Goal: Information Seeking & Learning: Learn about a topic

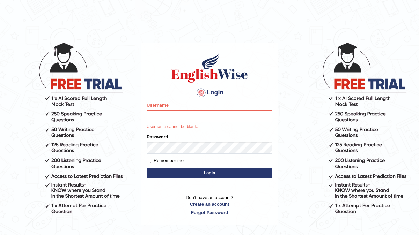
click at [145, 109] on div "Login Please fix the following errors: Username Username cannot be blank. Passw…" at bounding box center [210, 134] width 138 height 183
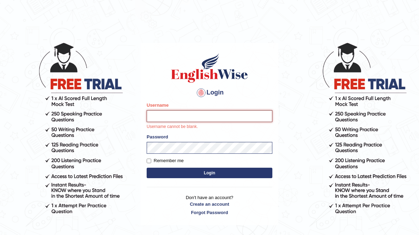
click at [151, 113] on input "Username" at bounding box center [210, 116] width 126 height 12
type input "Arjun12"
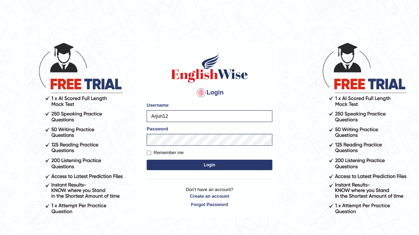
click at [193, 167] on button "Login" at bounding box center [210, 165] width 126 height 10
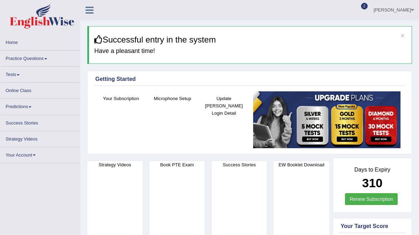
click at [19, 55] on link "Practice Questions" at bounding box center [40, 58] width 80 height 14
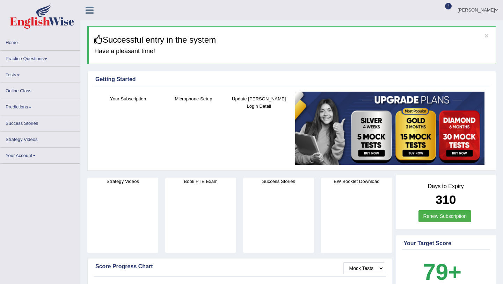
click at [42, 57] on link "Practice Questions" at bounding box center [40, 58] width 80 height 14
click at [52, 56] on link "Practice Questions" at bounding box center [40, 58] width 80 height 14
click at [48, 62] on link "Practice Questions" at bounding box center [40, 58] width 80 height 14
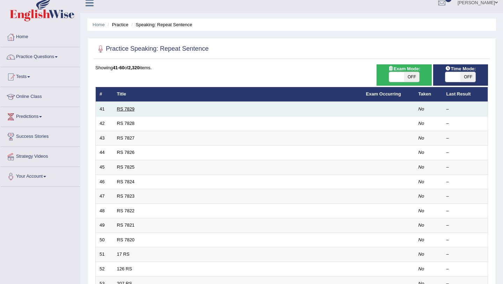
click at [126, 108] on link "RS 7829" at bounding box center [126, 108] width 18 height 5
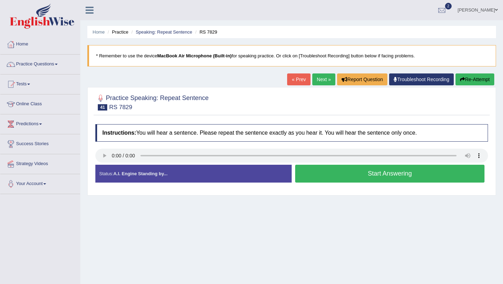
click at [345, 183] on div "Start Answering" at bounding box center [390, 175] width 196 height 20
click at [345, 182] on button "Start Answering" at bounding box center [389, 174] width 189 height 18
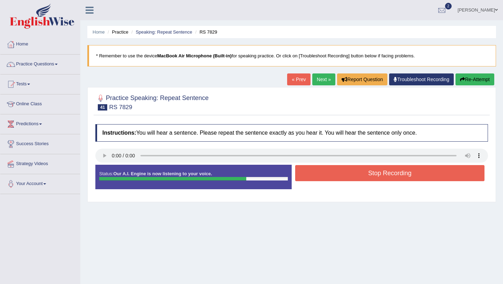
click at [348, 176] on button "Stop Recording" at bounding box center [389, 173] width 189 height 16
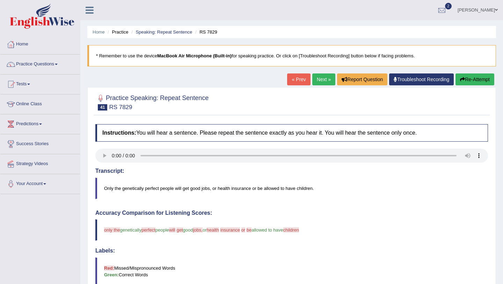
click at [330, 81] on link "Next »" at bounding box center [323, 79] width 23 height 12
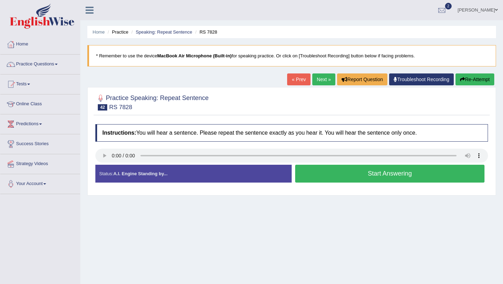
click at [346, 178] on button "Start Answering" at bounding box center [389, 174] width 189 height 18
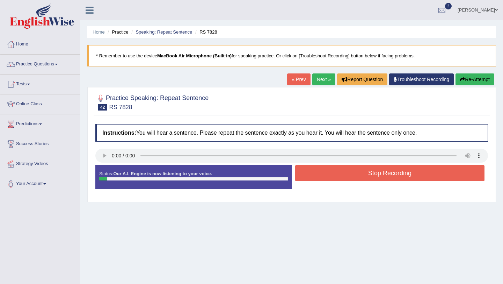
click at [346, 178] on button "Stop Recording" at bounding box center [389, 173] width 189 height 16
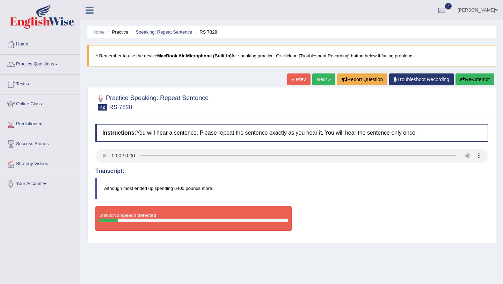
click at [316, 82] on link "Next »" at bounding box center [323, 79] width 23 height 12
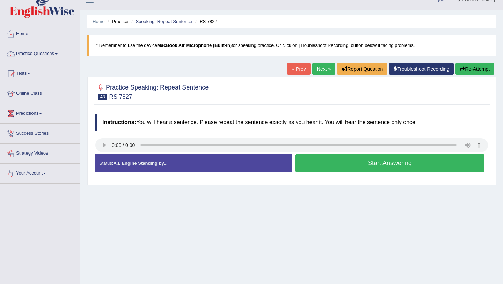
scroll to position [13, 0]
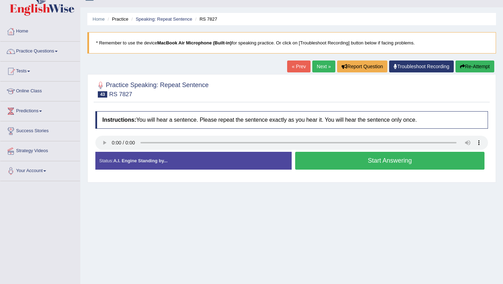
click at [307, 166] on button "Start Answering" at bounding box center [389, 161] width 189 height 18
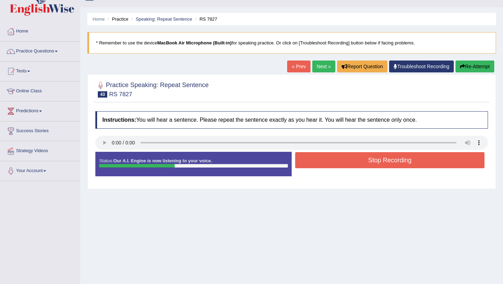
click at [307, 166] on button "Stop Recording" at bounding box center [389, 160] width 189 height 16
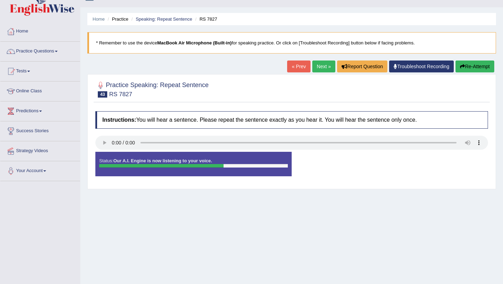
click at [298, 169] on div "Status: Our A.I. Engine is now listening to your voice. Start Answering Stop Re…" at bounding box center [291, 167] width 393 height 31
click at [268, 161] on div "Status: Our A.I. Engine is now listening to your voice." at bounding box center [193, 164] width 196 height 24
click at [268, 160] on div "Status: Our A.I. Engine is now listening to your voice." at bounding box center [193, 164] width 196 height 24
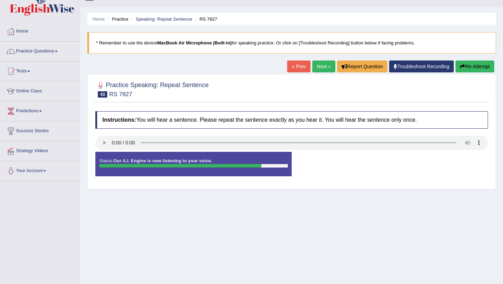
click at [268, 160] on div "Status: Our A.I. Engine is now listening to your voice." at bounding box center [193, 164] width 196 height 24
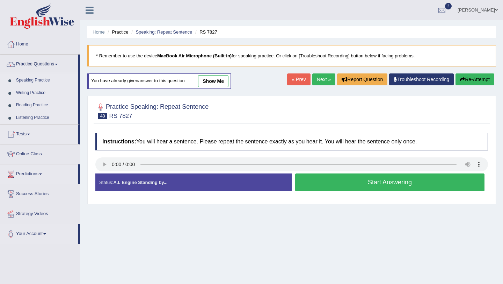
click at [320, 78] on link "Next »" at bounding box center [323, 79] width 23 height 12
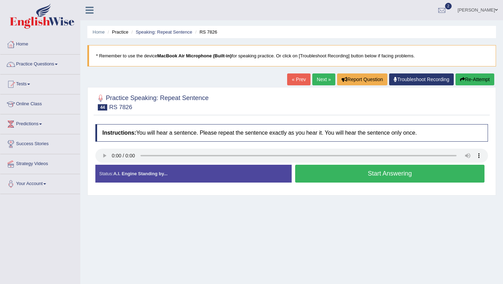
click at [314, 168] on button "Start Answering" at bounding box center [389, 174] width 189 height 18
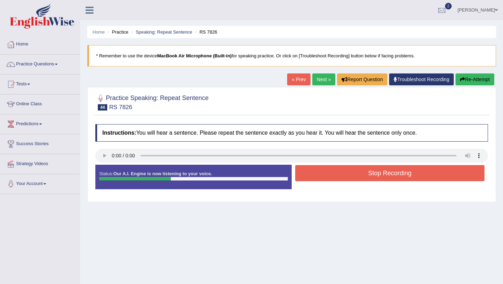
click at [333, 174] on button "Stop Recording" at bounding box center [389, 173] width 189 height 16
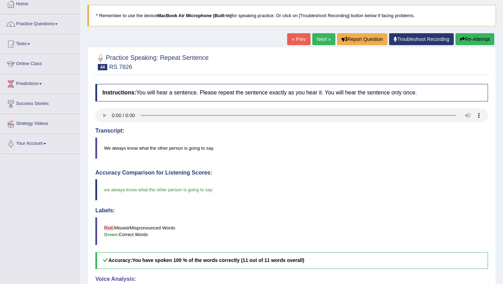
scroll to position [15, 0]
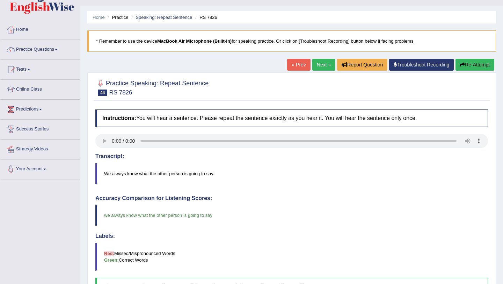
click at [313, 60] on link "Next »" at bounding box center [323, 65] width 23 height 12
